Goal: Find specific page/section: Find specific page/section

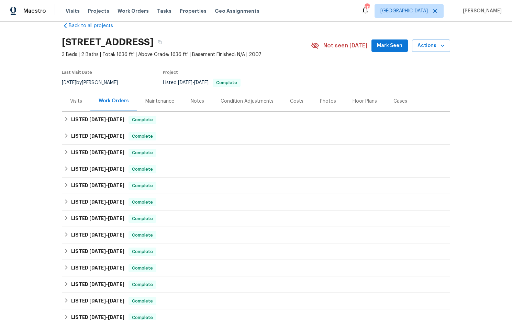
scroll to position [15, 0]
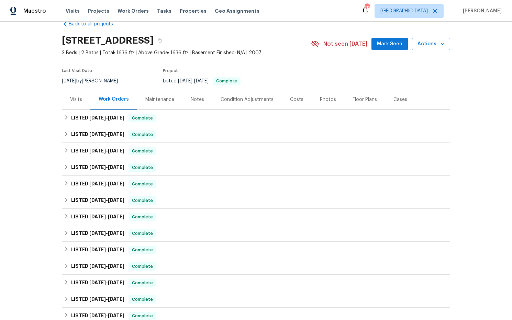
click at [296, 101] on div "Costs" at bounding box center [296, 99] width 13 height 7
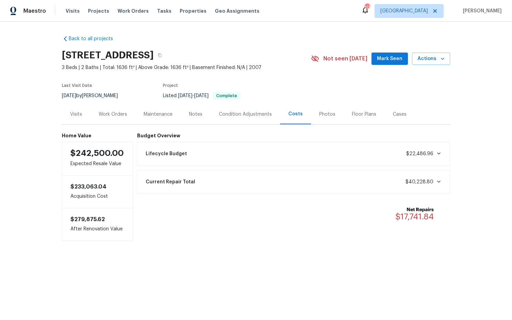
click at [118, 115] on div "Work Orders" at bounding box center [113, 114] width 28 height 7
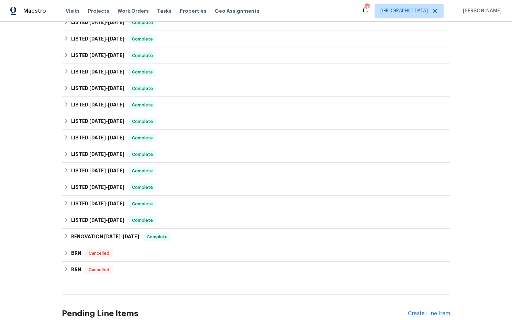
scroll to position [173, 0]
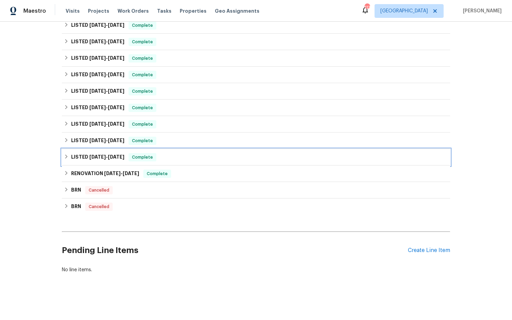
click at [102, 158] on span "5/15/24" at bounding box center [97, 157] width 16 height 5
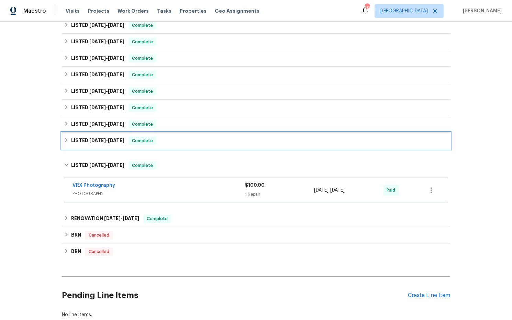
click at [110, 144] on h6 "LISTED 5/29/24 - 7/3/24" at bounding box center [97, 141] width 53 height 8
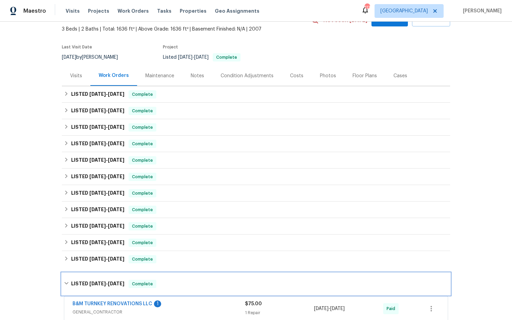
scroll to position [0, 0]
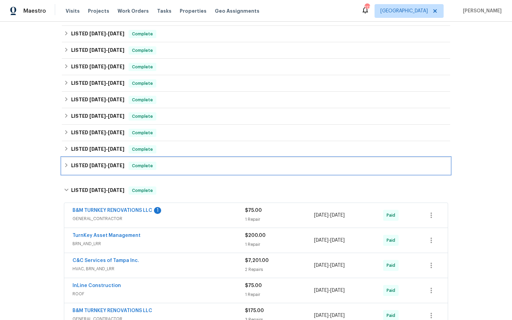
click at [106, 167] on span "5/29/24" at bounding box center [97, 165] width 16 height 5
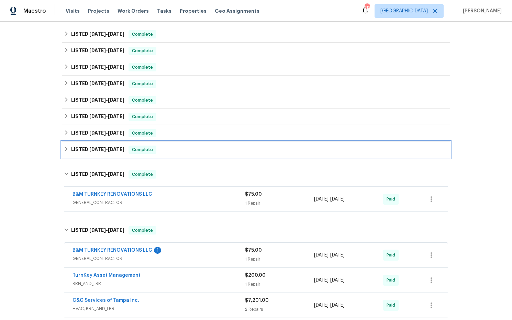
click at [107, 152] on h6 "LISTED 7/3/24 - 7/3/24" at bounding box center [97, 150] width 53 height 8
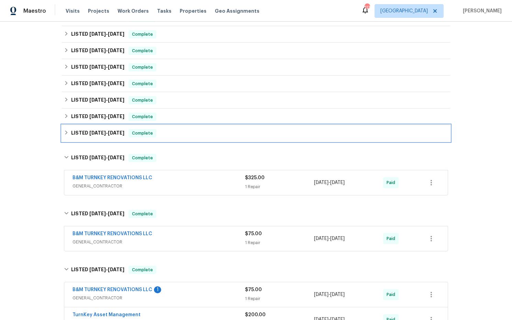
click at [108, 137] on div "LISTED 8/5/24 - 8/16/24 Complete" at bounding box center [256, 133] width 388 height 16
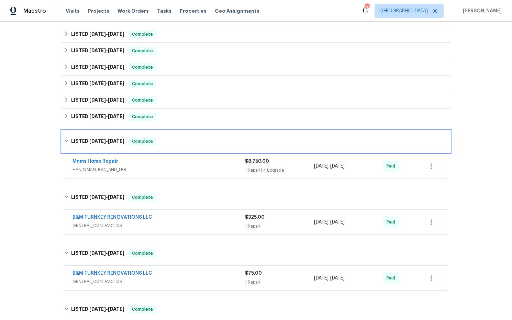
scroll to position [132, 0]
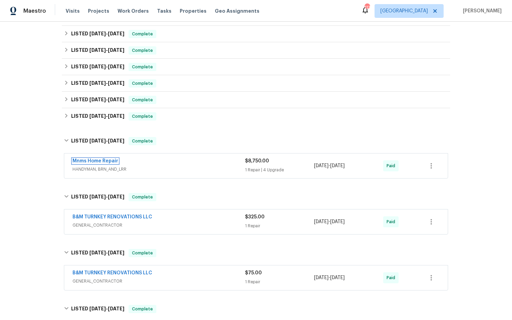
click at [107, 160] on link "Mnms Home Repair" at bounding box center [95, 161] width 46 height 5
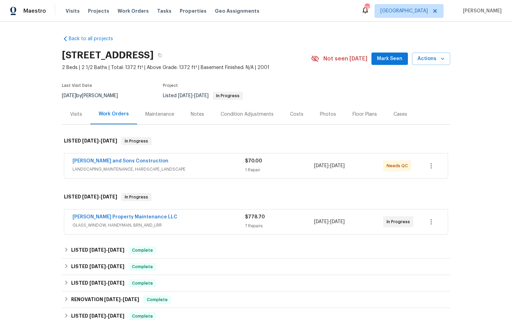
click at [292, 116] on div "Costs" at bounding box center [296, 114] width 13 height 7
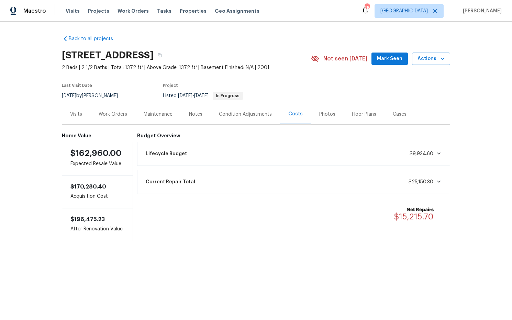
click at [117, 111] on div "Work Orders" at bounding box center [113, 114] width 28 height 7
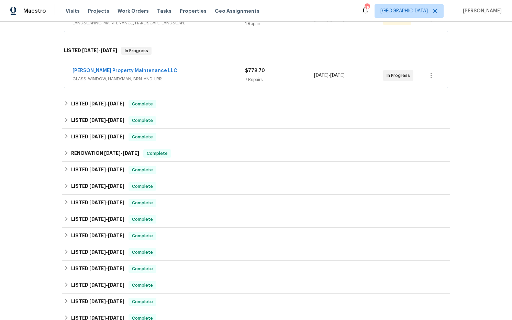
scroll to position [307, 0]
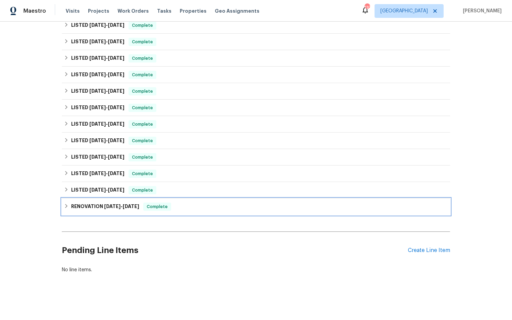
click at [105, 206] on span "[DATE]" at bounding box center [112, 206] width 16 height 5
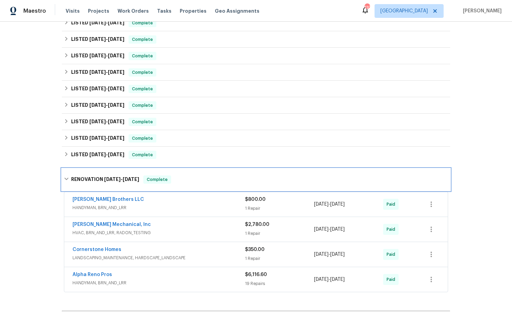
scroll to position [341, 0]
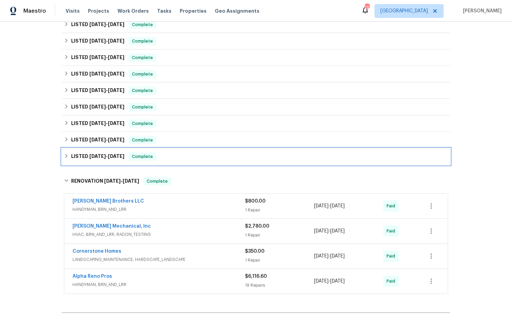
click at [112, 160] on h6 "LISTED 3/28/24 - 4/1/24" at bounding box center [97, 156] width 53 height 8
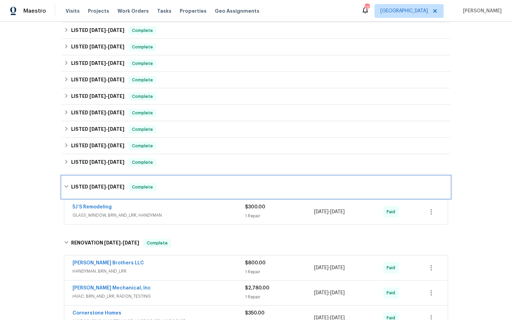
scroll to position [319, 0]
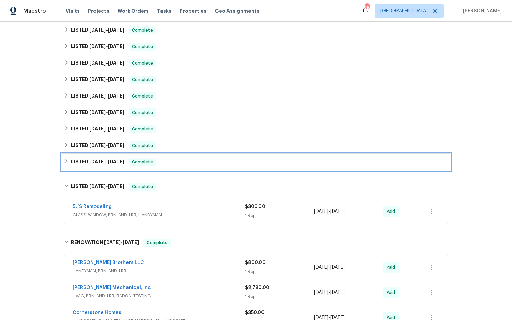
click at [114, 158] on h6 "LISTED 5/6/24 - 5/8/24" at bounding box center [97, 162] width 53 height 8
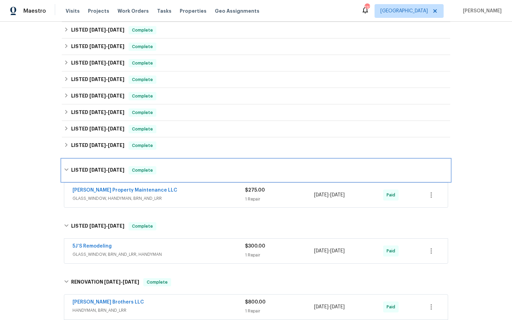
scroll to position [301, 0]
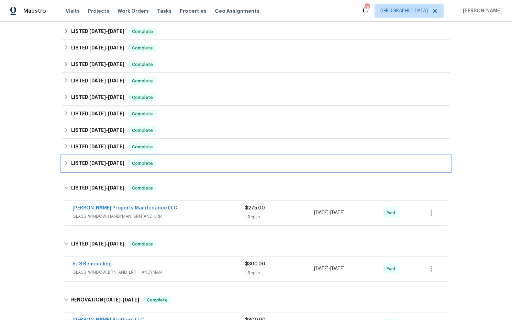
click at [114, 161] on span "[DATE]" at bounding box center [116, 163] width 16 height 5
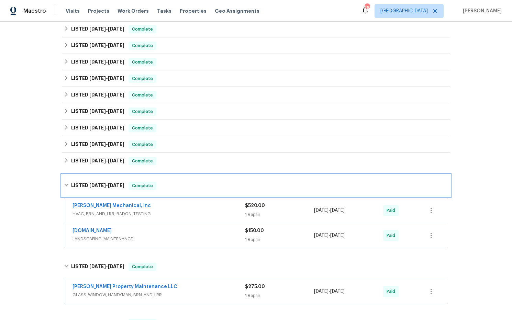
scroll to position [286, 0]
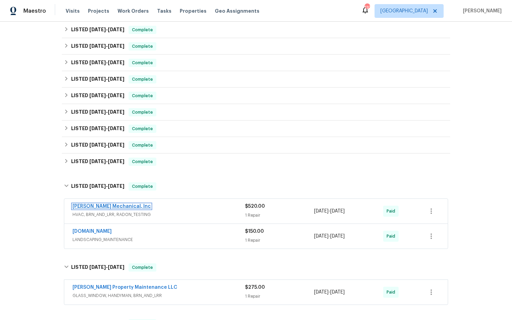
click at [124, 207] on link "JH Martin Mechanical, Inc" at bounding box center [111, 206] width 78 height 5
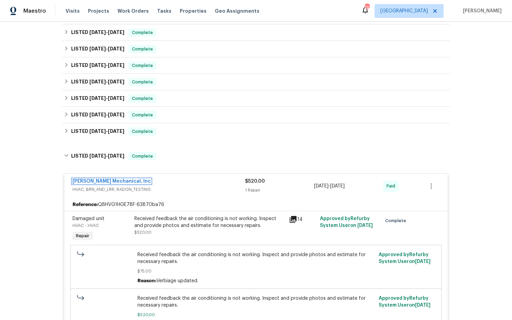
scroll to position [311, 0]
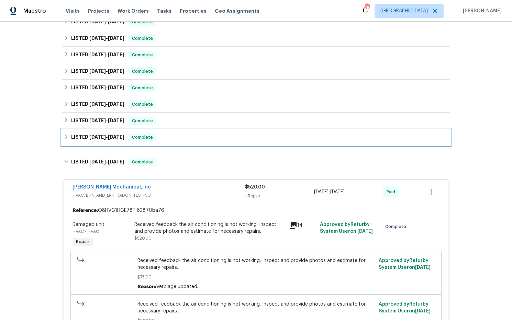
click at [121, 138] on span "8/7/24" at bounding box center [116, 137] width 16 height 5
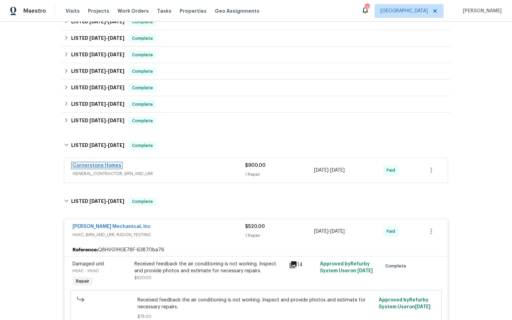
click at [116, 165] on link "Cornerstone Homes" at bounding box center [96, 165] width 49 height 5
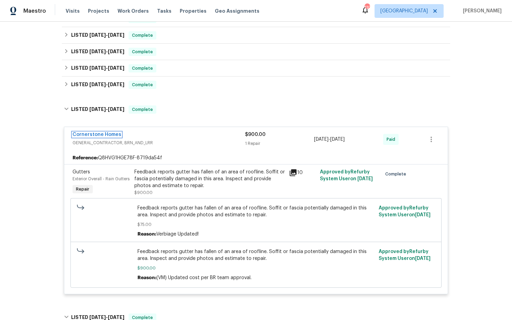
scroll to position [345, 0]
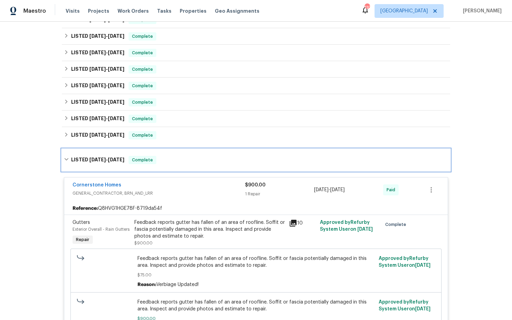
click at [105, 157] on h6 "LISTED 8/4/24 - 8/7/24" at bounding box center [97, 160] width 53 height 8
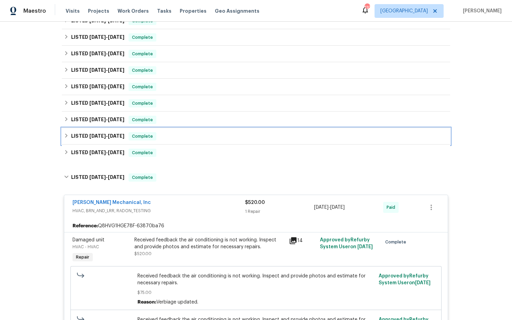
click at [111, 138] on h6 "LISTED 8/16/24 - 8/22/24" at bounding box center [97, 136] width 53 height 8
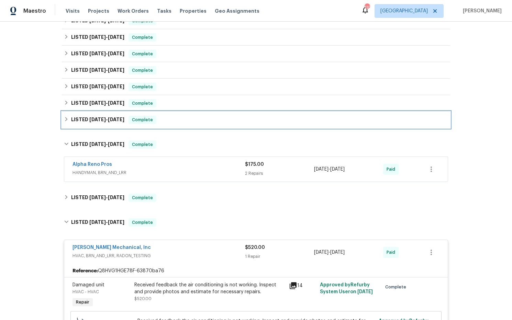
click at [114, 123] on h6 "LISTED 11/23/24 - 11/26/24" at bounding box center [97, 120] width 53 height 8
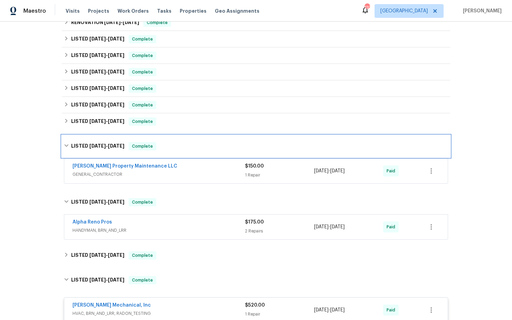
scroll to position [273, 0]
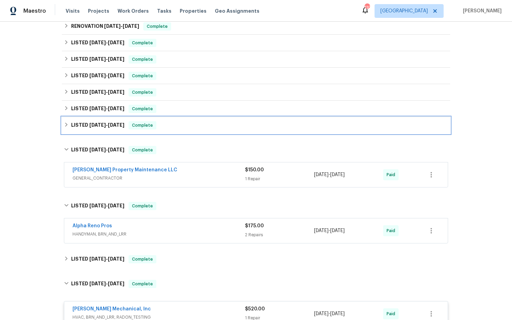
click at [115, 127] on h6 "LISTED 11/25/24 - 11/26/24" at bounding box center [97, 125] width 53 height 8
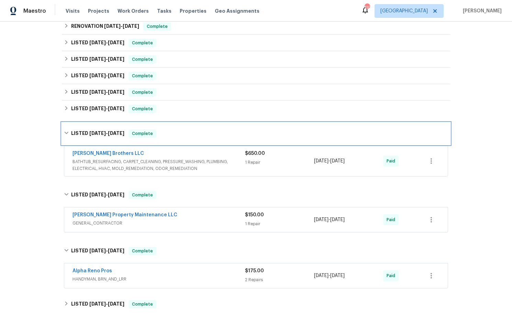
scroll to position [244, 0]
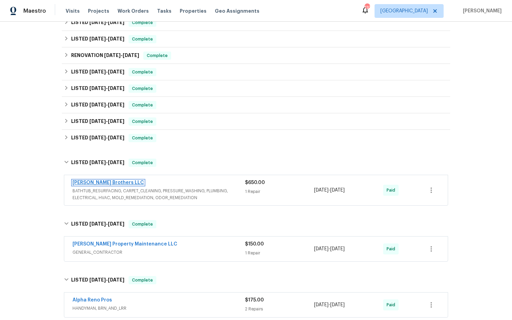
click at [112, 182] on link "Ferguson Brothers LLC" at bounding box center [107, 182] width 71 height 5
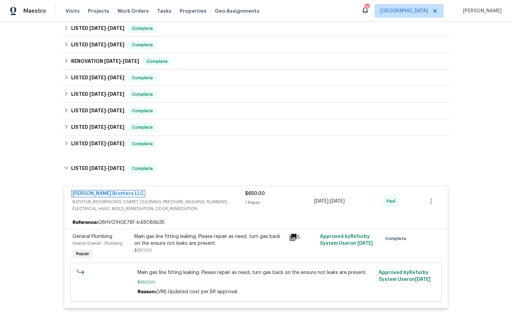
scroll to position [233, 0]
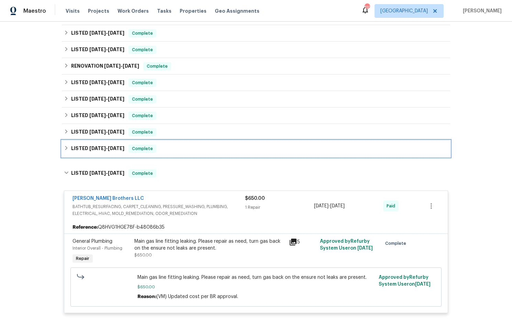
click at [102, 150] on span "12/31/24" at bounding box center [97, 148] width 16 height 5
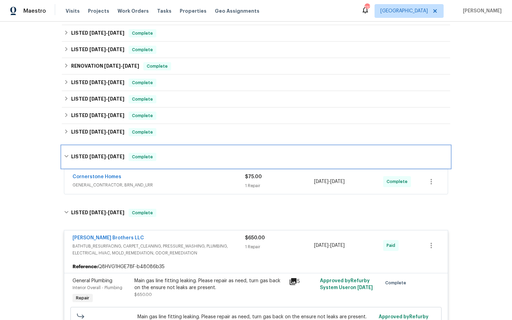
scroll to position [227, 0]
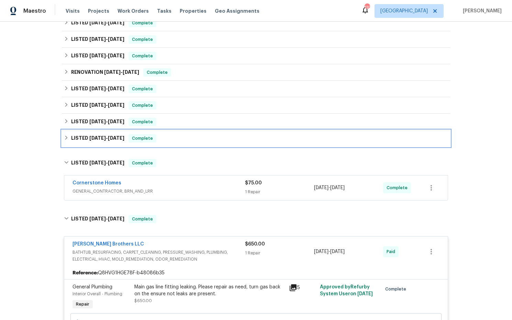
click at [108, 142] on div "LISTED 3/3/25 - 3/5/25 Complete" at bounding box center [256, 138] width 388 height 16
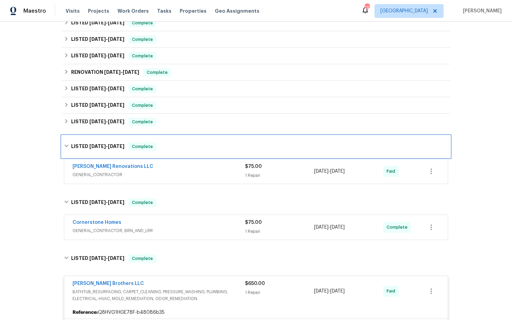
scroll to position [208, 0]
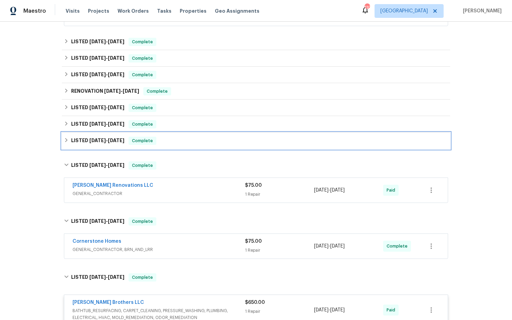
click at [109, 139] on span "4/18/25 - 4/25/25" at bounding box center [106, 140] width 35 height 5
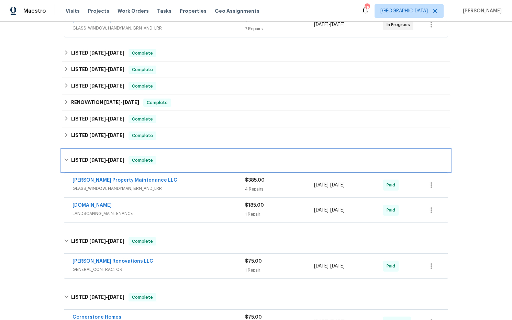
scroll to position [195, 0]
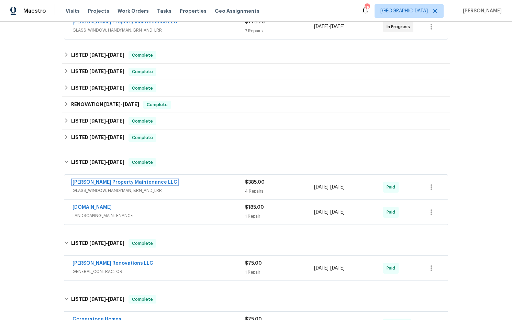
click at [137, 181] on span "Glen Property Maintenance LLC" at bounding box center [124, 182] width 105 height 7
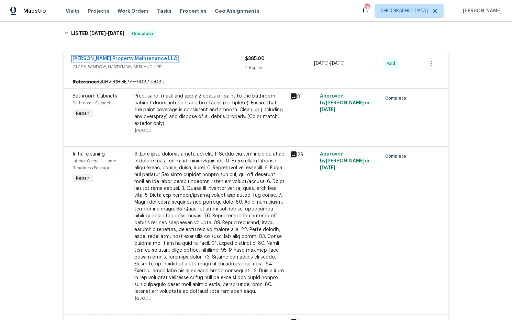
scroll to position [327, 0]
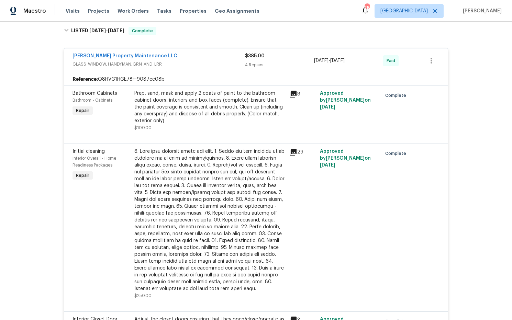
click at [295, 96] on icon at bounding box center [293, 94] width 8 height 8
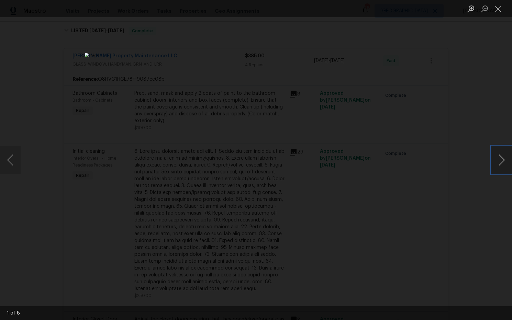
click at [501, 160] on button "Next image" at bounding box center [501, 159] width 21 height 27
drag, startPoint x: 502, startPoint y: 12, endPoint x: 485, endPoint y: 28, distance: 22.6
click at [501, 13] on button "Close lightbox" at bounding box center [498, 9] width 14 height 12
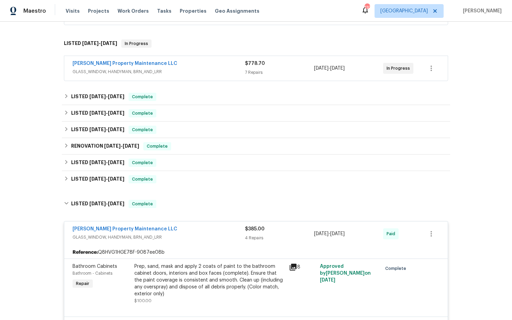
scroll to position [154, 0]
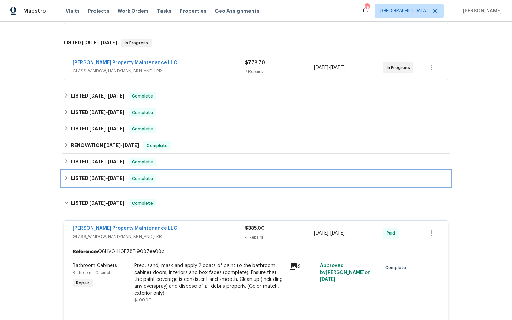
click at [107, 182] on h6 "LISTED 5/6/25 - 5/11/25" at bounding box center [97, 178] width 53 height 8
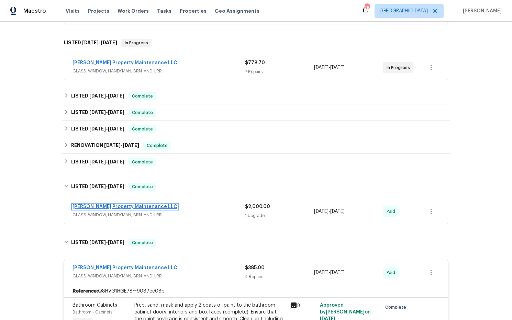
click at [122, 208] on link "Glen Property Maintenance LLC" at bounding box center [124, 206] width 105 height 5
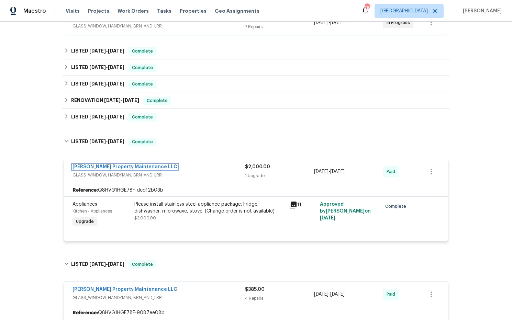
scroll to position [216, 0]
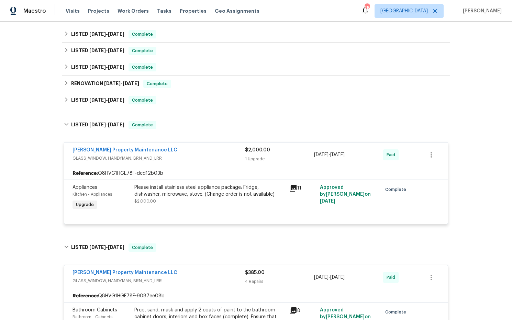
click at [295, 190] on icon at bounding box center [292, 188] width 7 height 7
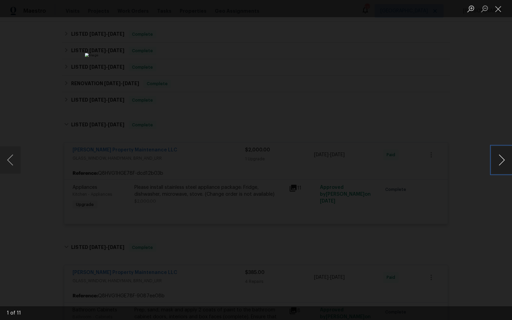
click at [502, 162] on button "Next image" at bounding box center [501, 159] width 21 height 27
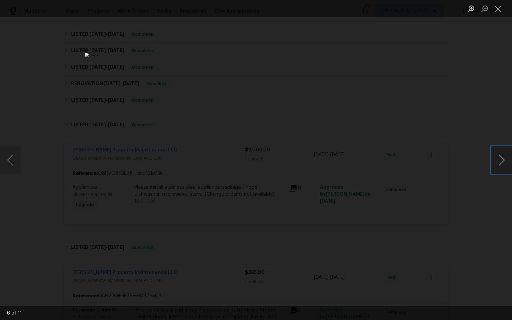
click at [502, 162] on button "Next image" at bounding box center [501, 159] width 21 height 27
click at [499, 160] on button "Next image" at bounding box center [501, 159] width 21 height 27
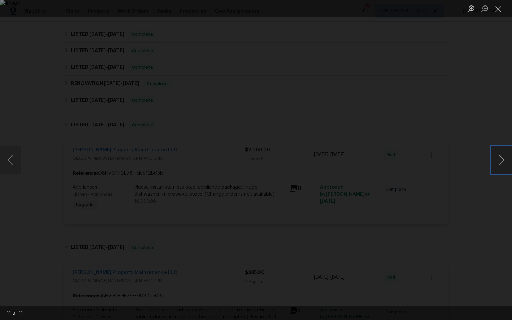
click at [499, 160] on button "Next image" at bounding box center [501, 159] width 21 height 27
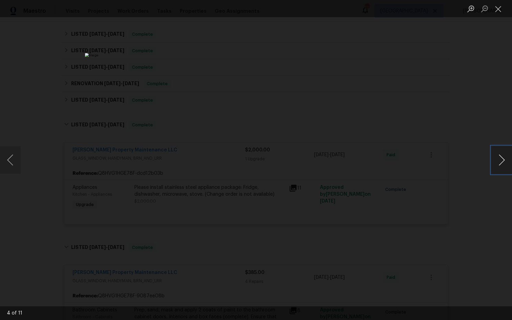
click at [499, 160] on button "Next image" at bounding box center [501, 159] width 21 height 27
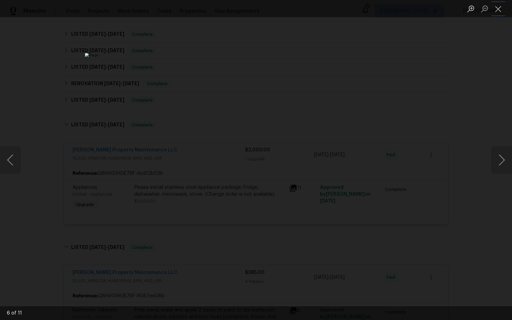
drag, startPoint x: 499, startPoint y: 7, endPoint x: 461, endPoint y: 41, distance: 50.6
click at [497, 11] on button "Close lightbox" at bounding box center [498, 9] width 14 height 12
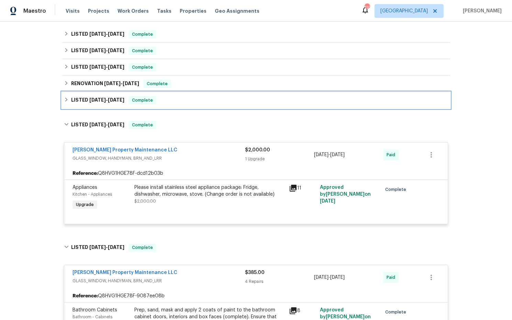
click at [100, 103] on h6 "LISTED 5/22/25 - 5/27/25" at bounding box center [97, 100] width 53 height 8
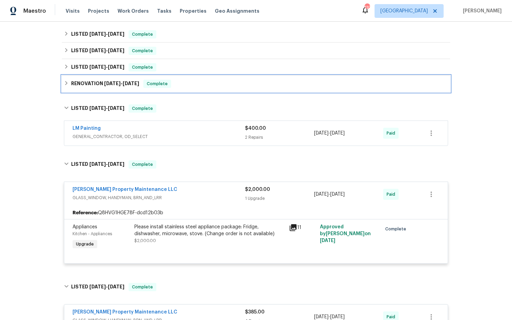
click at [103, 88] on h6 "RENOVATION 5/28/25 - 7/4/25" at bounding box center [105, 84] width 68 height 8
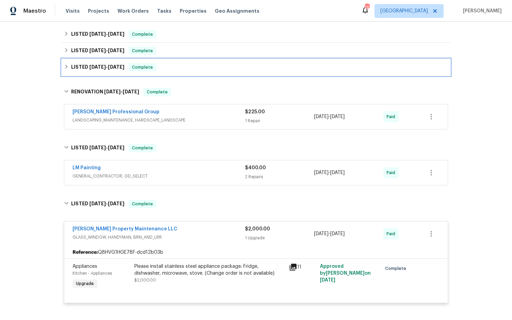
click at [109, 69] on span "5/28/25 - 5/30/25" at bounding box center [106, 67] width 35 height 5
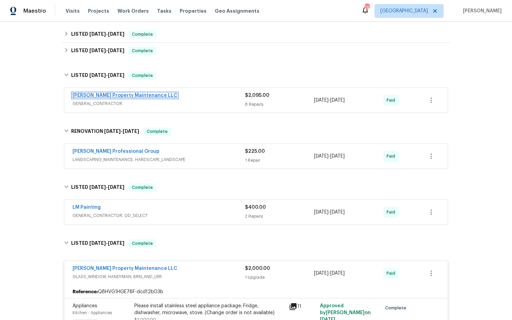
click at [123, 96] on link "Glen Property Maintenance LLC" at bounding box center [124, 95] width 105 height 5
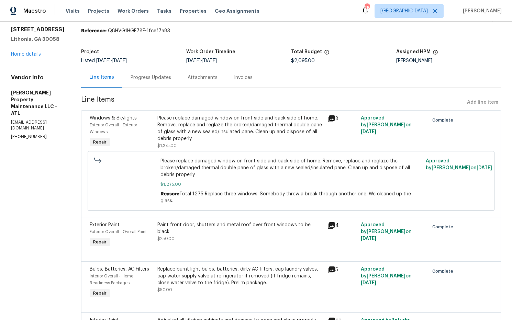
scroll to position [23, 0]
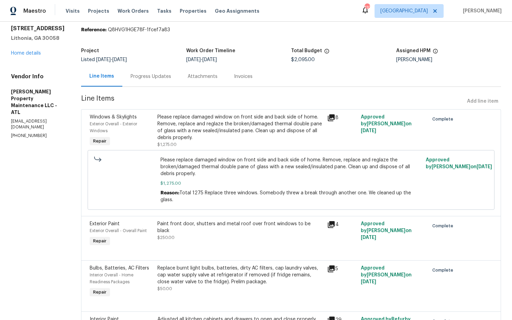
click at [332, 119] on icon at bounding box center [331, 118] width 8 height 8
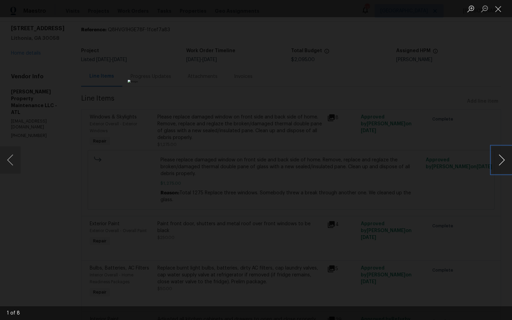
click at [501, 162] on button "Next image" at bounding box center [501, 159] width 21 height 27
drag, startPoint x: 494, startPoint y: 12, endPoint x: 436, endPoint y: 10, distance: 58.4
click at [475, 12] on ul "Lightbox" at bounding box center [488, 8] width 48 height 17
drag, startPoint x: 498, startPoint y: 10, endPoint x: 494, endPoint y: 13, distance: 4.4
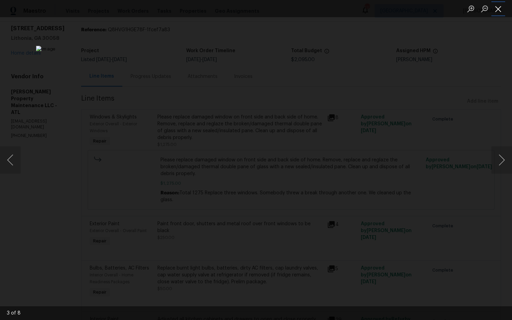
click at [497, 10] on button "Close lightbox" at bounding box center [498, 9] width 14 height 12
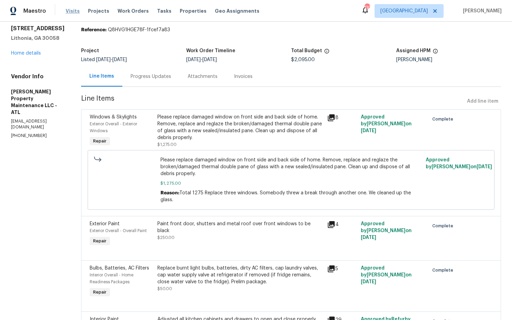
click at [71, 12] on span "Visits" at bounding box center [73, 11] width 14 height 7
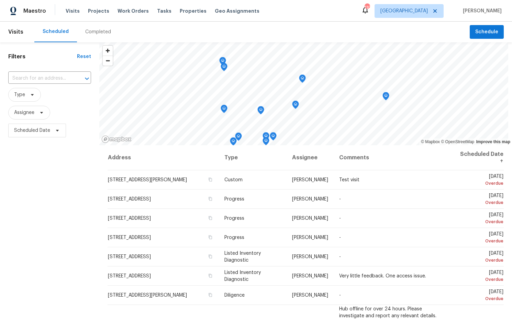
click at [98, 32] on div "Completed" at bounding box center [98, 31] width 26 height 7
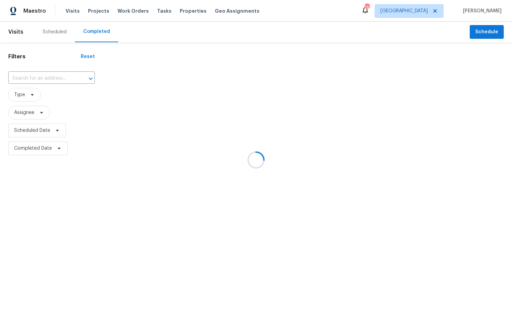
click at [43, 77] on div at bounding box center [256, 160] width 512 height 320
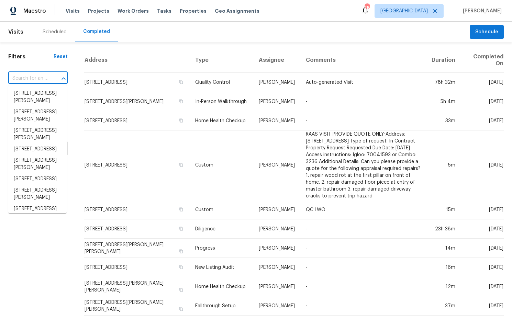
click at [37, 77] on input "text" at bounding box center [28, 78] width 40 height 11
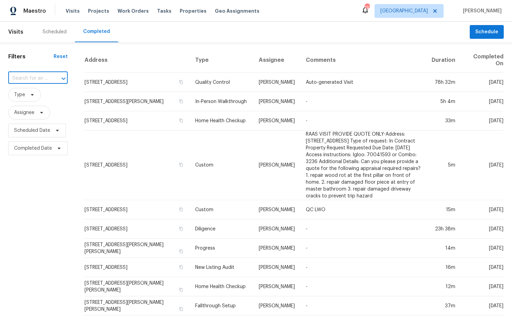
paste input "5677 Wind Gate Ln, Lithonia, GA 30058"
type input "5677 Wind Gate Ln, Lithonia, GA 30058"
click at [44, 99] on li "5677 Wind Gate Ln, Lithonia, GA 30058" at bounding box center [37, 93] width 58 height 11
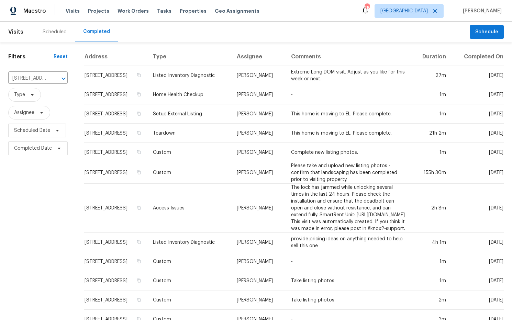
click at [184, 80] on td "Listed Inventory Diagnostic" at bounding box center [189, 75] width 84 height 19
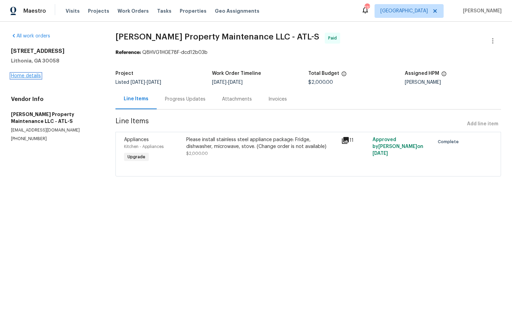
click at [37, 77] on link "Home details" at bounding box center [26, 75] width 30 height 5
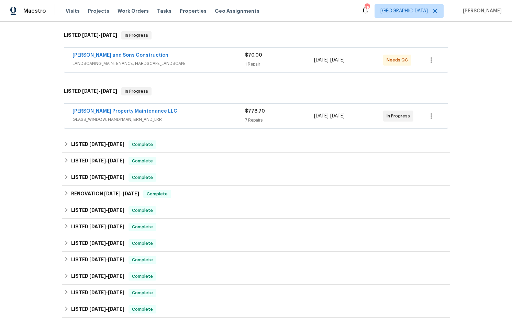
scroll to position [115, 0]
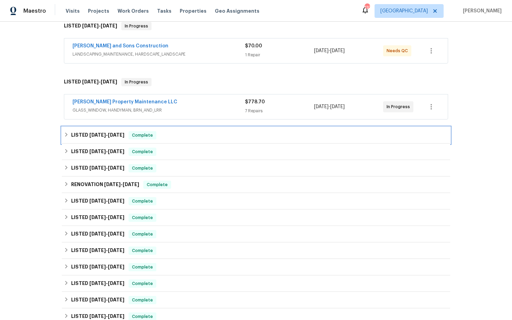
click at [104, 137] on span "8/15/25" at bounding box center [97, 135] width 16 height 5
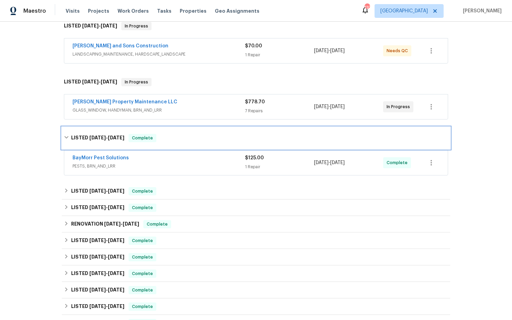
scroll to position [0, 0]
